Goal: Task Accomplishment & Management: Manage account settings

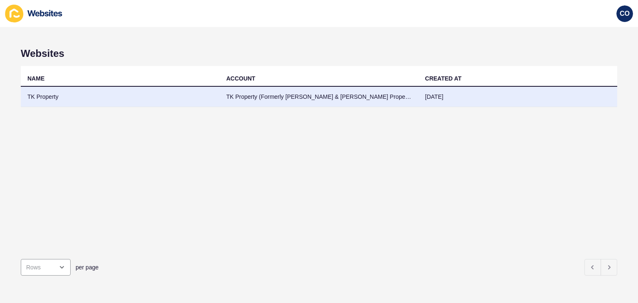
click at [48, 95] on td "TK Property" at bounding box center [120, 97] width 199 height 20
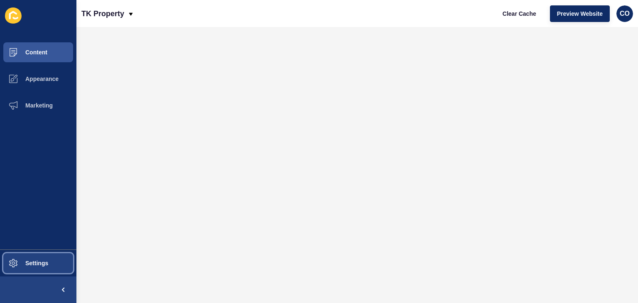
click at [53, 263] on button "Settings" at bounding box center [38, 263] width 76 height 27
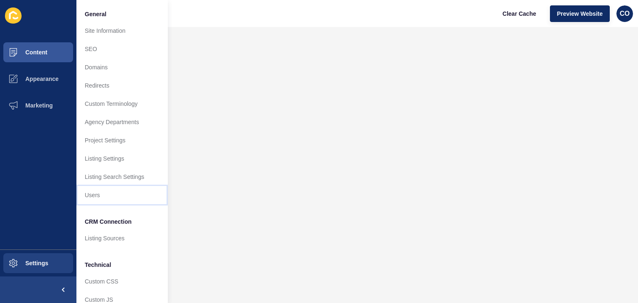
drag, startPoint x: 109, startPoint y: 197, endPoint x: 114, endPoint y: 197, distance: 4.6
click at [110, 197] on link "Users" at bounding box center [121, 195] width 91 height 18
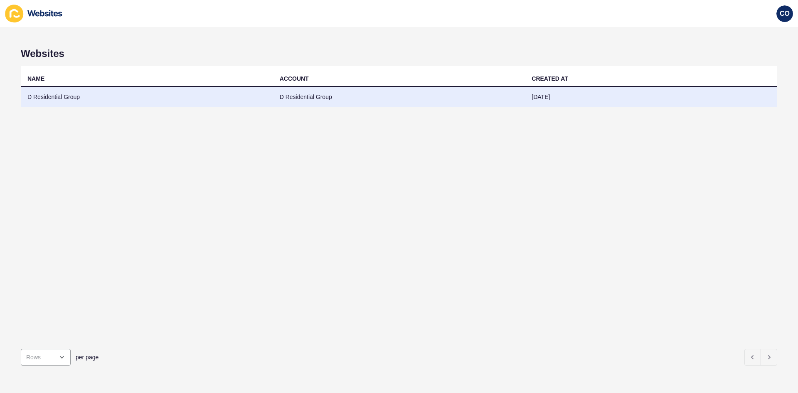
click at [71, 98] on td "D Residential Group" at bounding box center [147, 97] width 252 height 20
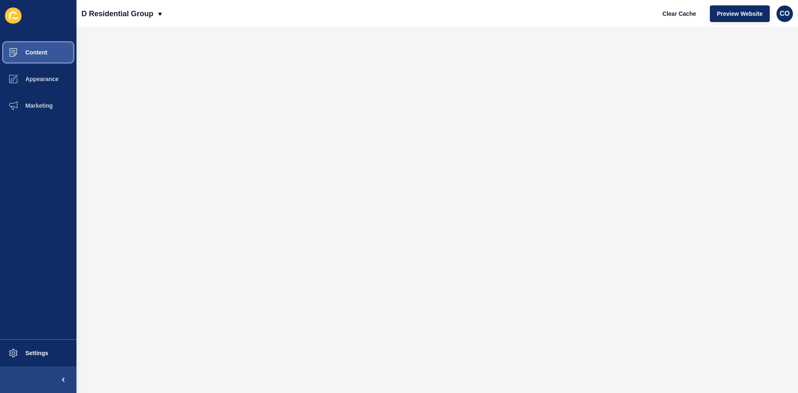
click at [54, 55] on button "Content" at bounding box center [38, 52] width 76 height 27
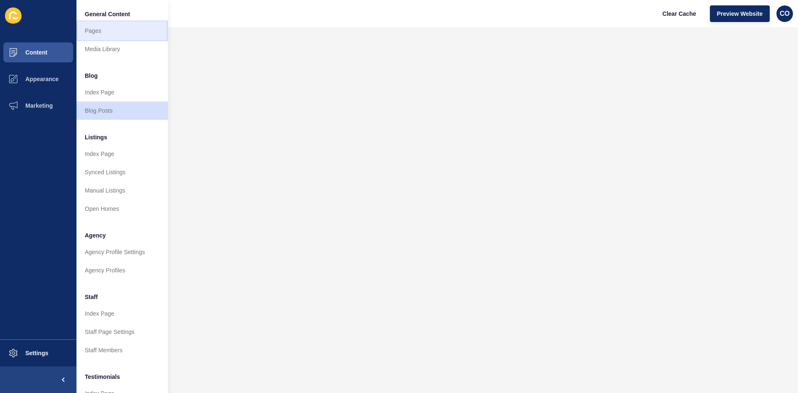
click at [90, 32] on link "Pages" at bounding box center [121, 31] width 91 height 18
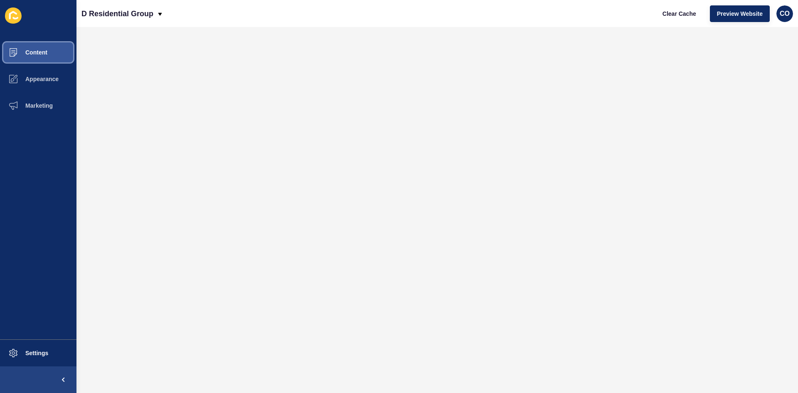
click at [46, 53] on span "Content" at bounding box center [23, 52] width 49 height 7
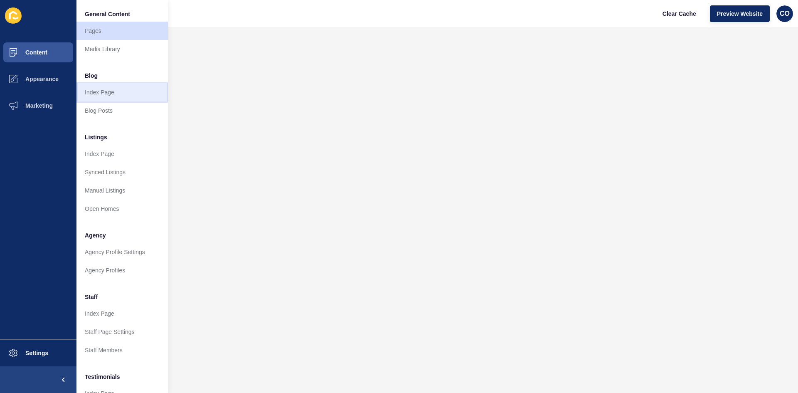
click at [104, 94] on link "Index Page" at bounding box center [121, 92] width 91 height 18
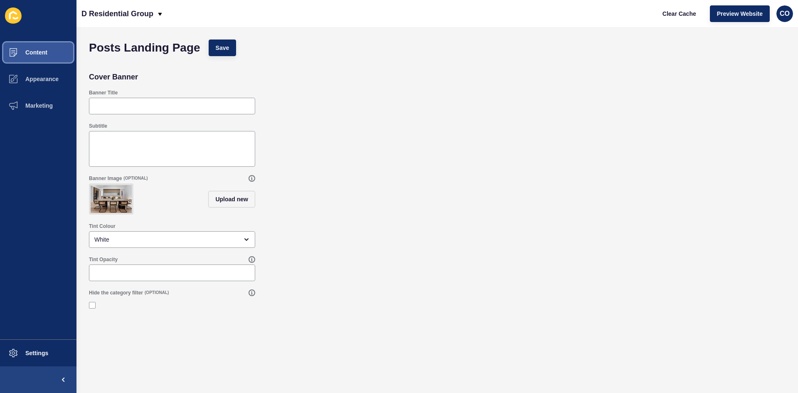
click at [47, 52] on span "Content" at bounding box center [23, 52] width 49 height 7
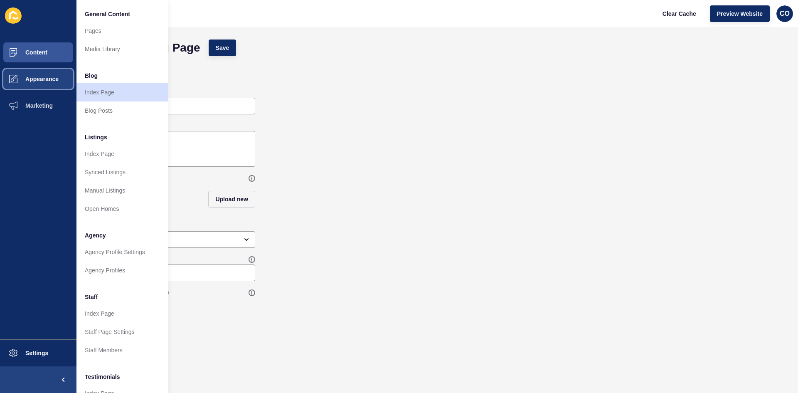
click at [39, 79] on span "Appearance" at bounding box center [29, 79] width 60 height 7
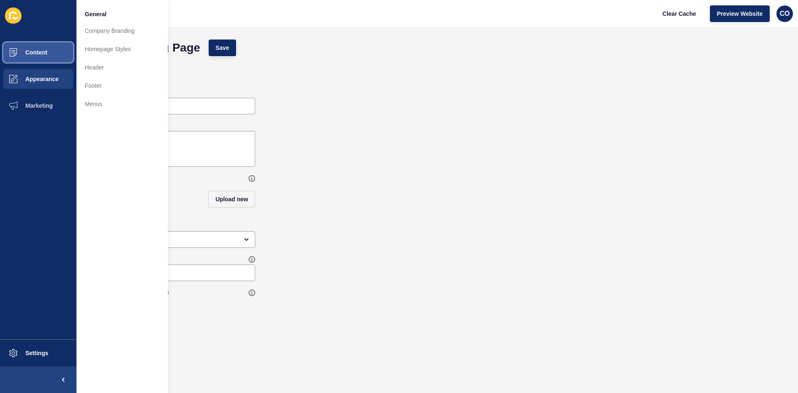
click at [40, 47] on button "Content" at bounding box center [38, 52] width 76 height 27
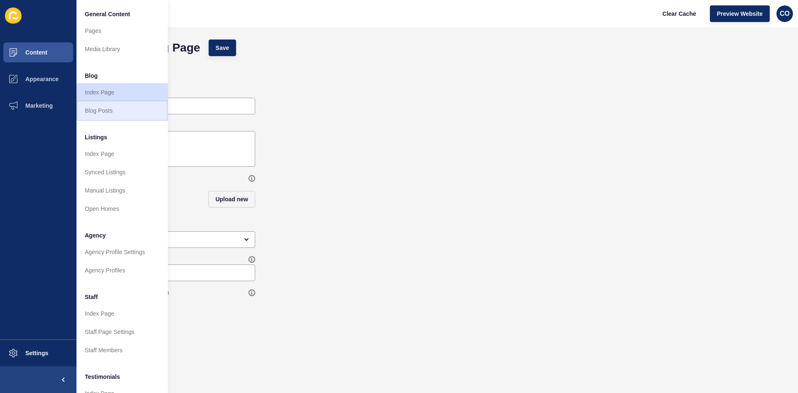
click at [106, 111] on link "Blog Posts" at bounding box center [121, 110] width 91 height 18
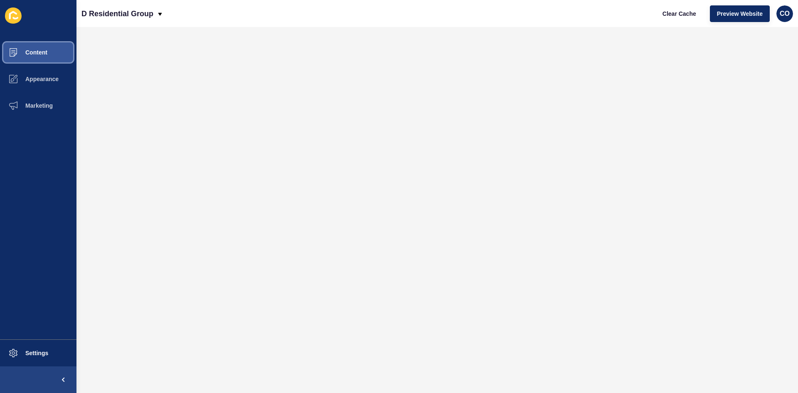
click at [51, 52] on button "Content" at bounding box center [38, 52] width 76 height 27
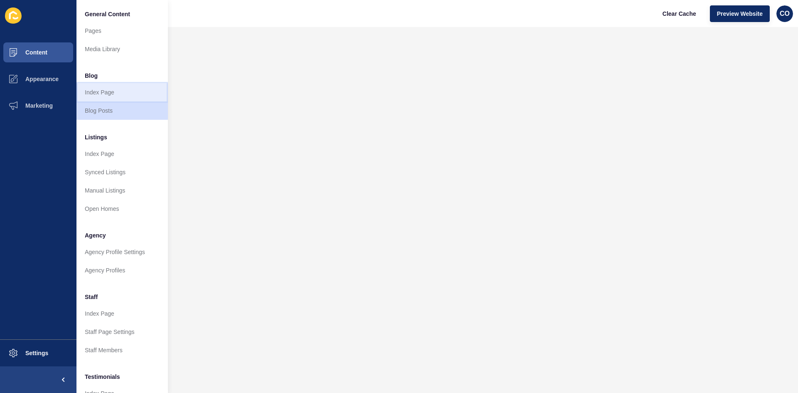
click at [113, 93] on link "Index Page" at bounding box center [121, 92] width 91 height 18
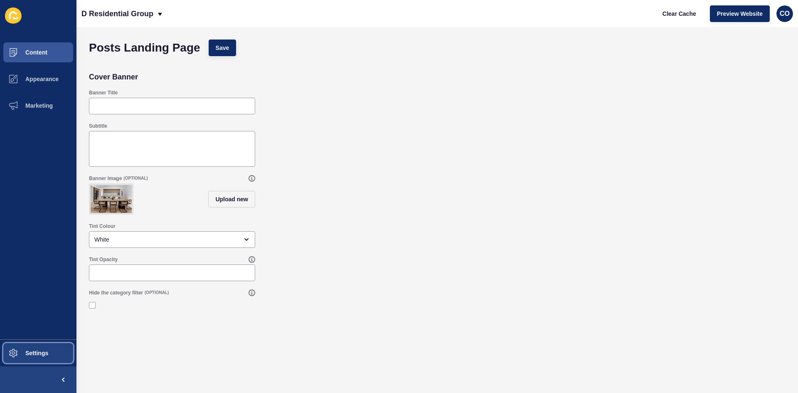
click at [43, 303] on button "Settings" at bounding box center [38, 352] width 76 height 27
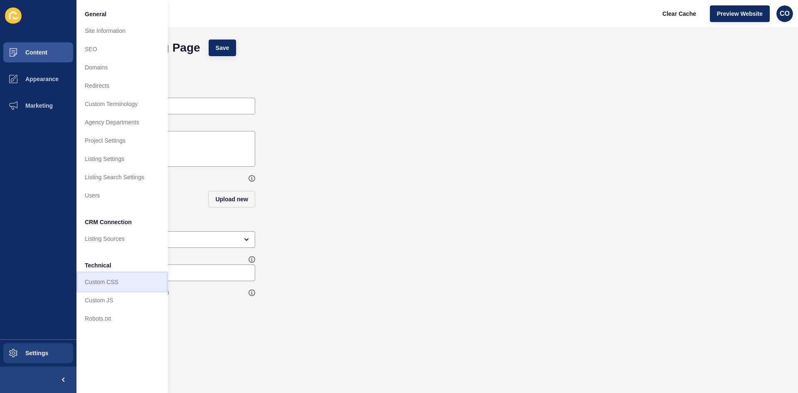
click at [119, 282] on link "Custom CSS" at bounding box center [121, 282] width 91 height 18
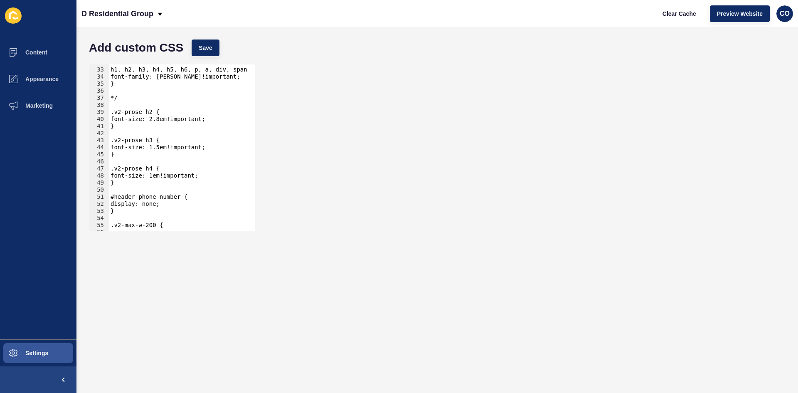
scroll to position [324, 0]
